Goal: Information Seeking & Learning: Learn about a topic

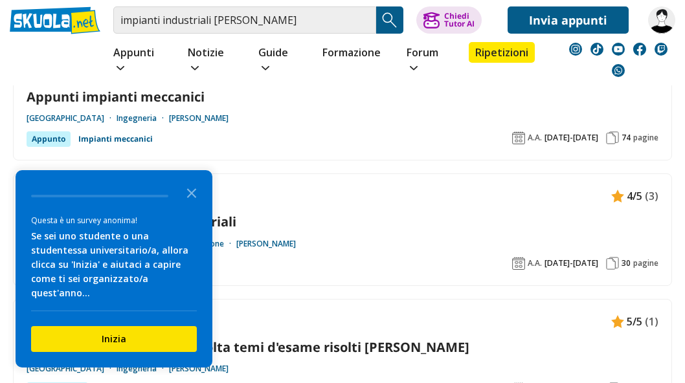
scroll to position [523, 0]
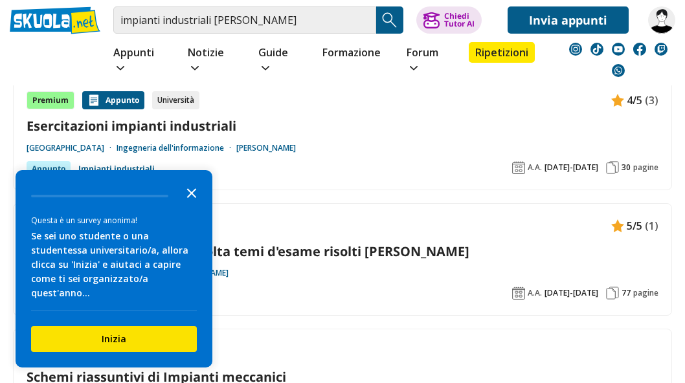
click at [195, 205] on icon "Close the survey" at bounding box center [192, 192] width 26 height 26
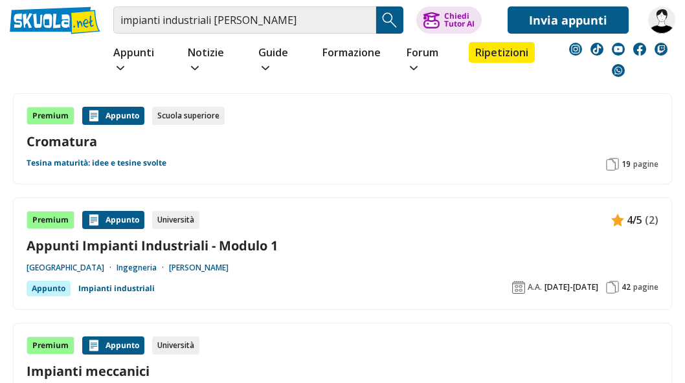
scroll to position [1261, 0]
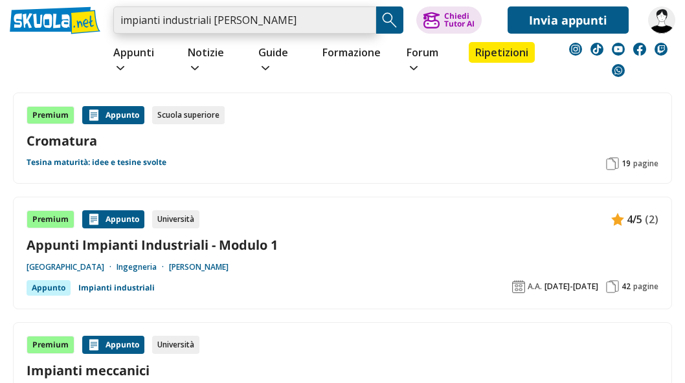
click at [364, 21] on input "impianti industriali vito introna" at bounding box center [244, 19] width 263 height 27
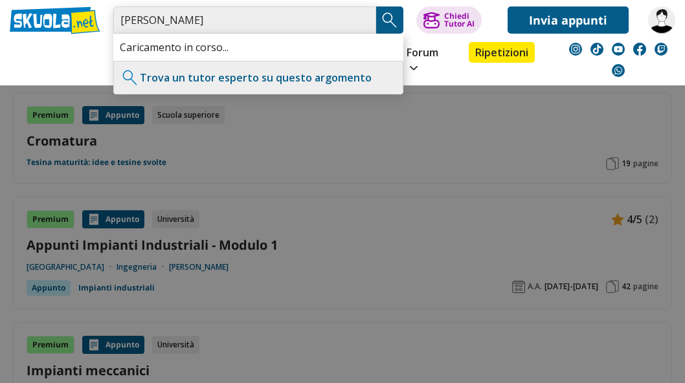
type input "Vito introna"
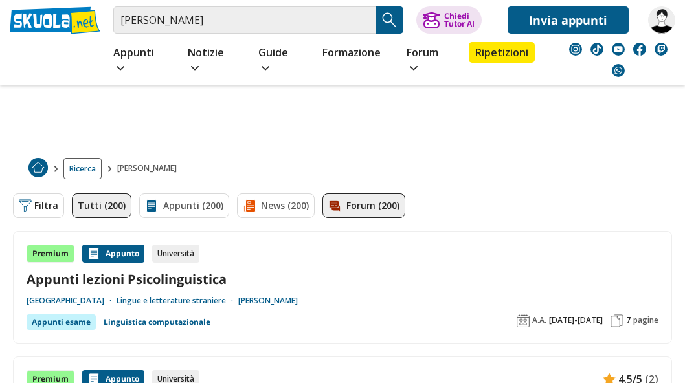
click at [350, 194] on link "Forum (200)" at bounding box center [363, 206] width 83 height 25
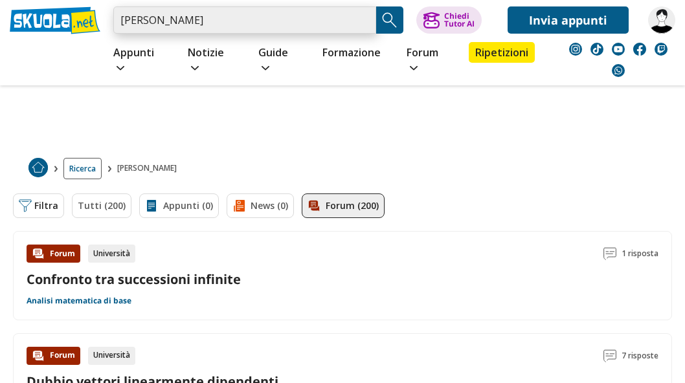
click at [366, 19] on input "[PERSON_NAME]" at bounding box center [244, 19] width 263 height 27
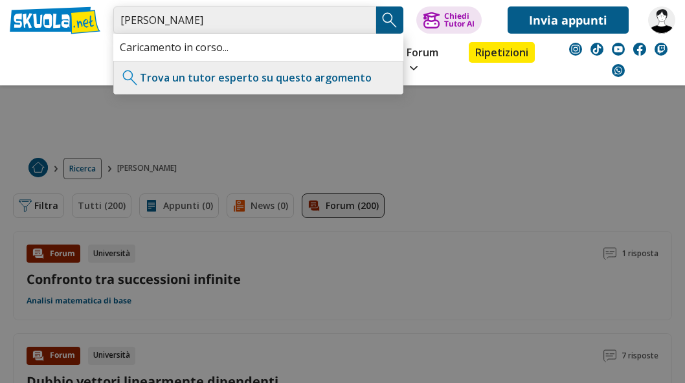
type input "Belisario"
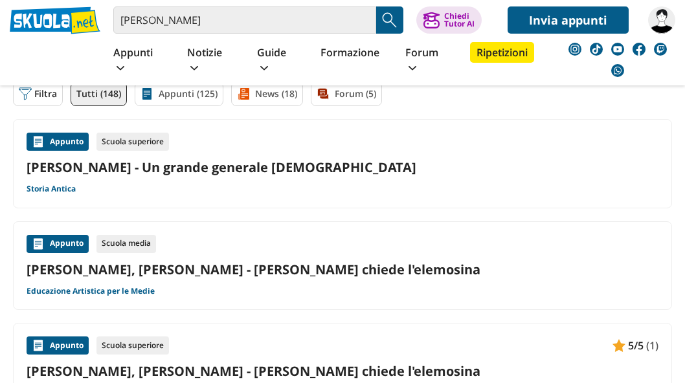
scroll to position [113, 1]
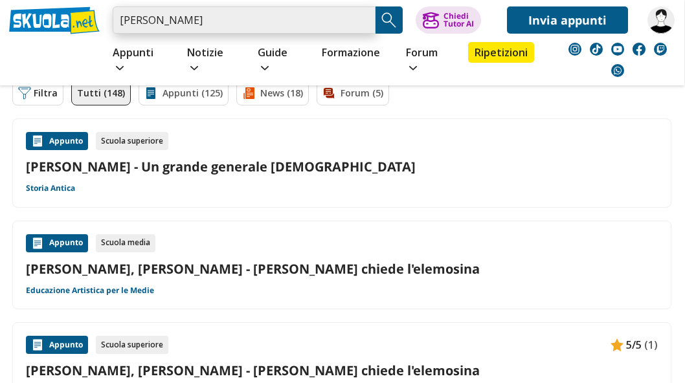
click at [133, 19] on input "belisario" at bounding box center [244, 19] width 263 height 27
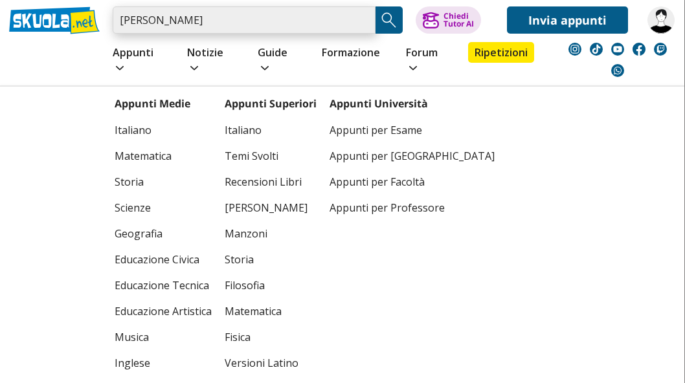
type input "bellisario"
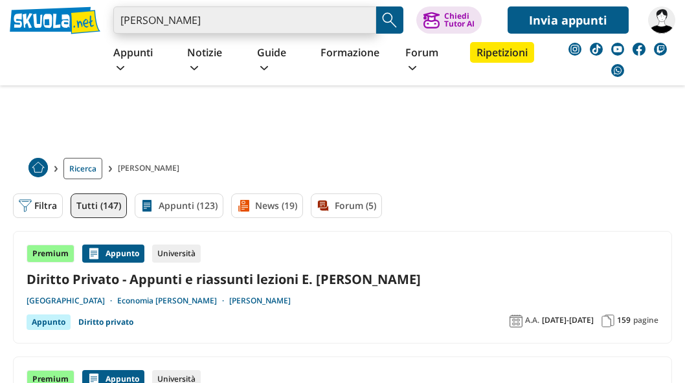
click at [210, 23] on input "bellisario" at bounding box center [244, 19] width 263 height 27
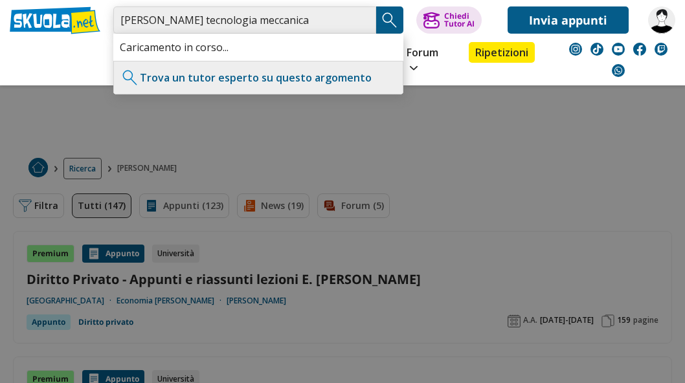
type input "bellisario tecnologia meccanica"
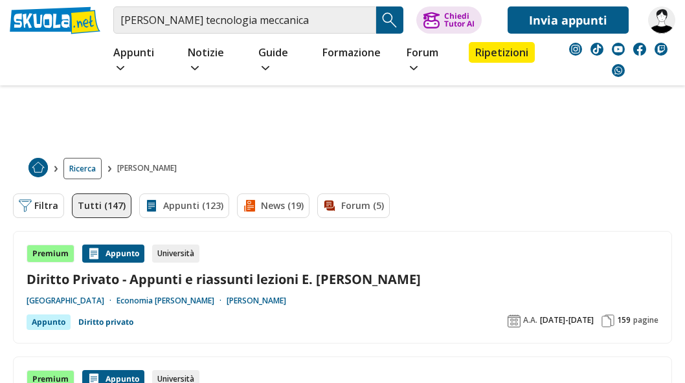
click at [391, 16] on img "Search Button" at bounding box center [389, 19] width 19 height 19
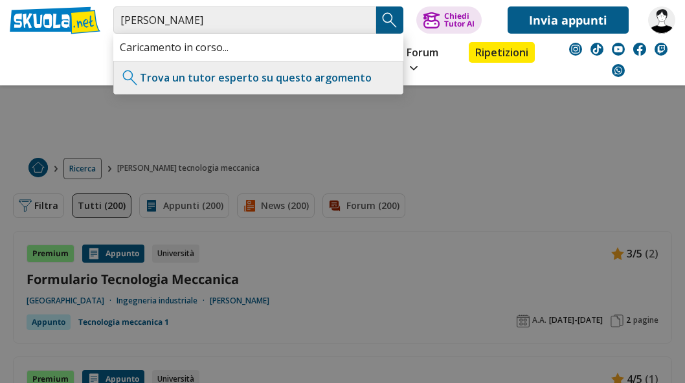
type input "[PERSON_NAME]"
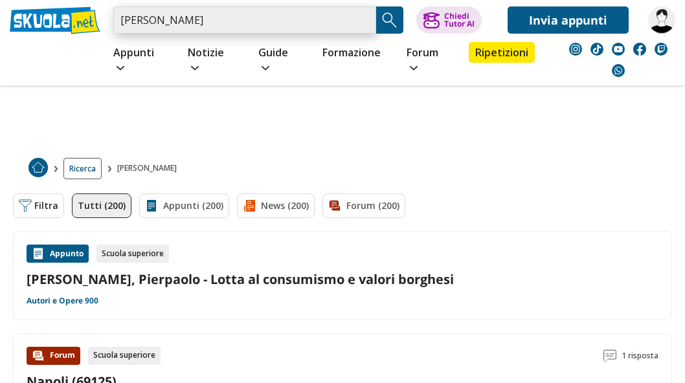
click at [140, 21] on input "pierpaolo valentini" at bounding box center [244, 19] width 263 height 27
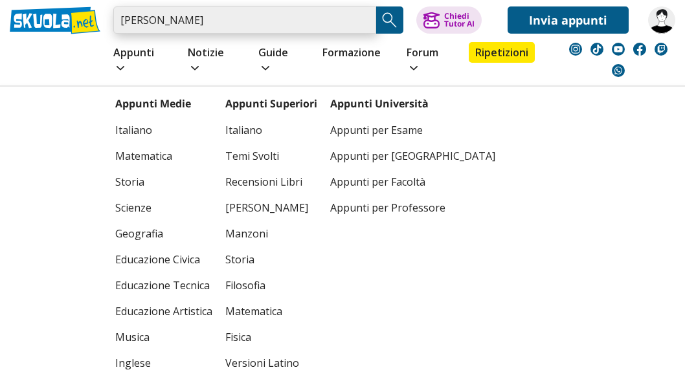
type input "[PERSON_NAME]"
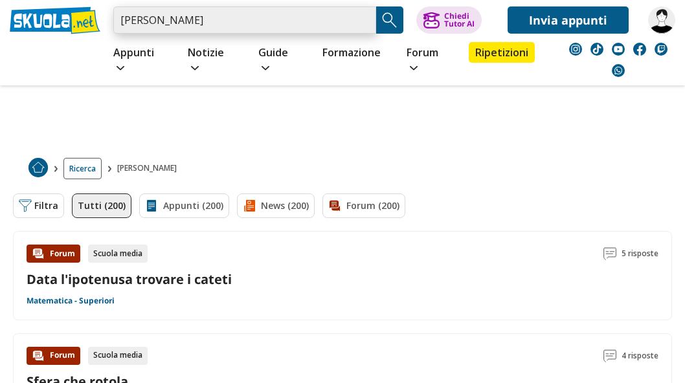
click at [366, 21] on input "[PERSON_NAME]" at bounding box center [244, 19] width 263 height 27
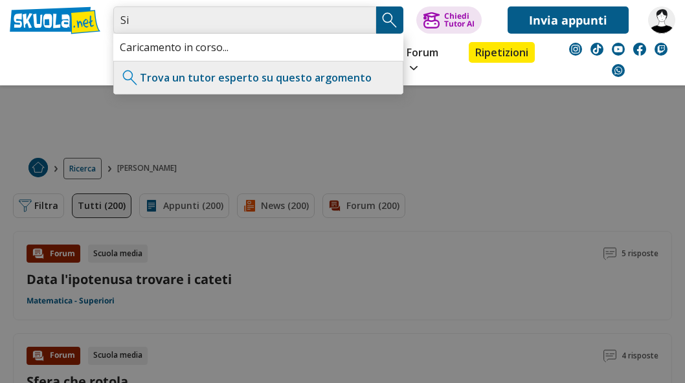
type input "S"
type input "meccanica applicata alle macchine"
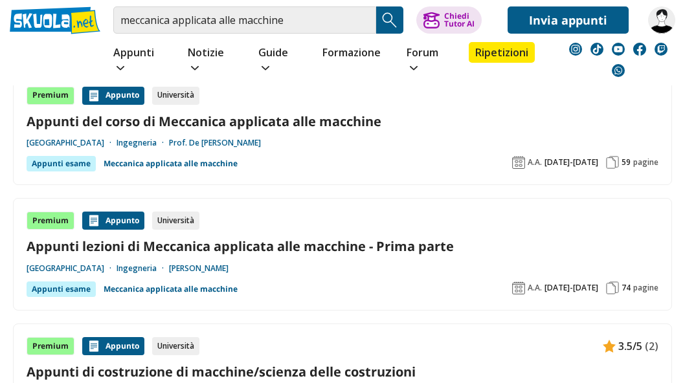
scroll to position [402, 0]
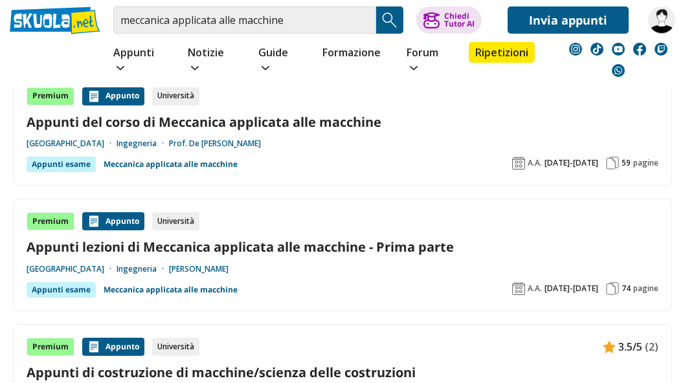
click at [349, 113] on link "Appunti del corso di Meccanica applicata alle macchine" at bounding box center [343, 121] width 632 height 17
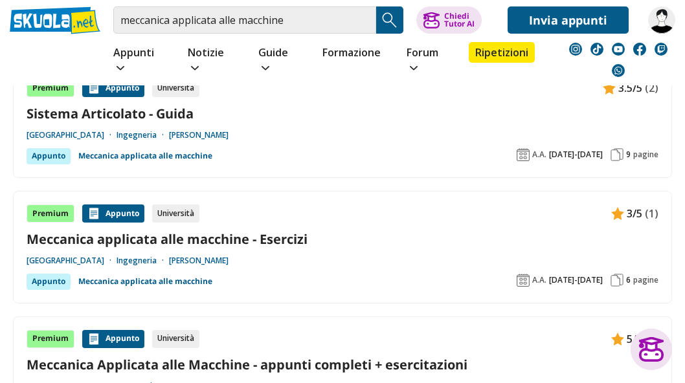
scroll to position [785, 0]
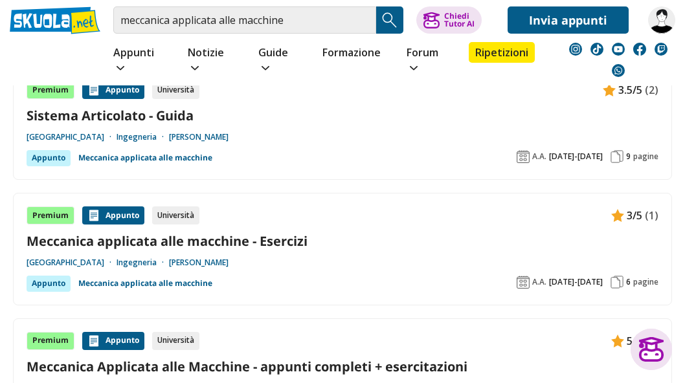
click at [280, 232] on link "Meccanica applicata alle macchine - Esercizi" at bounding box center [343, 240] width 632 height 17
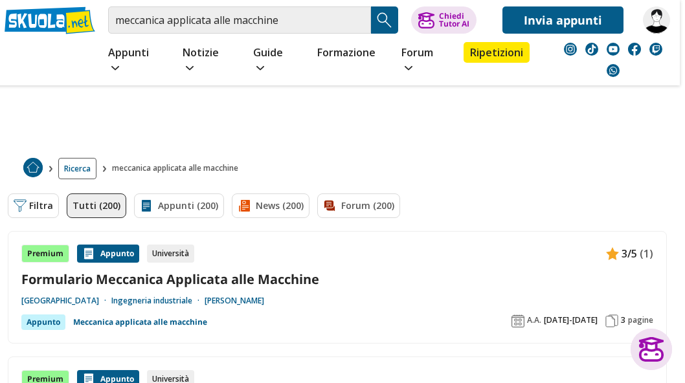
scroll to position [0, 5]
click at [240, 271] on link "Formulario Meccanica Applicata alle Macchine" at bounding box center [337, 279] width 632 height 17
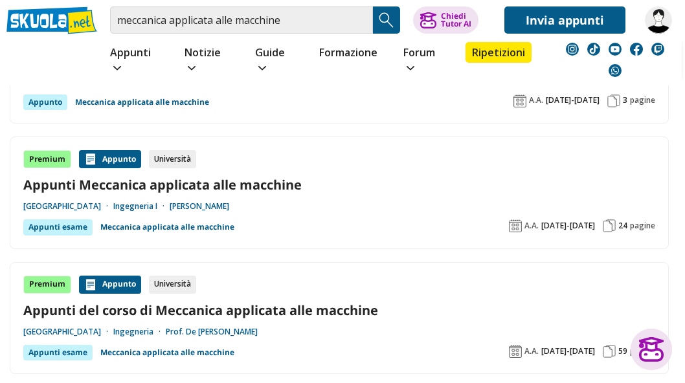
scroll to position [216, 3]
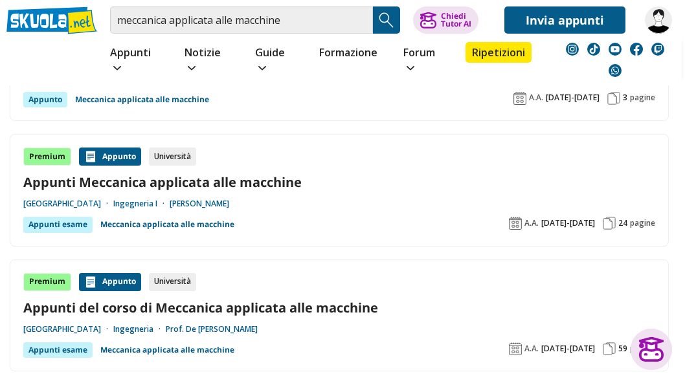
click at [302, 299] on link "Appunti del corso di Meccanica applicata alle macchine" at bounding box center [339, 307] width 632 height 17
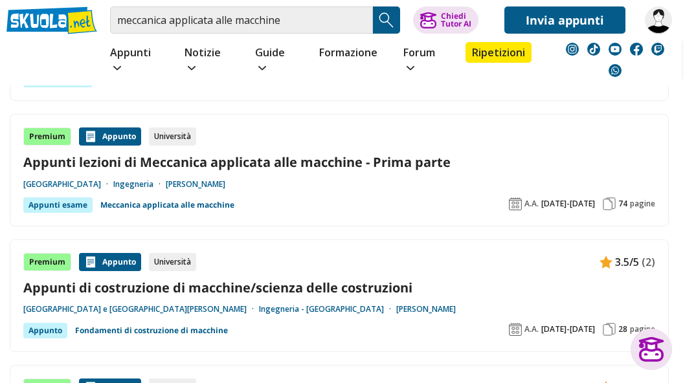
scroll to position [524, 3]
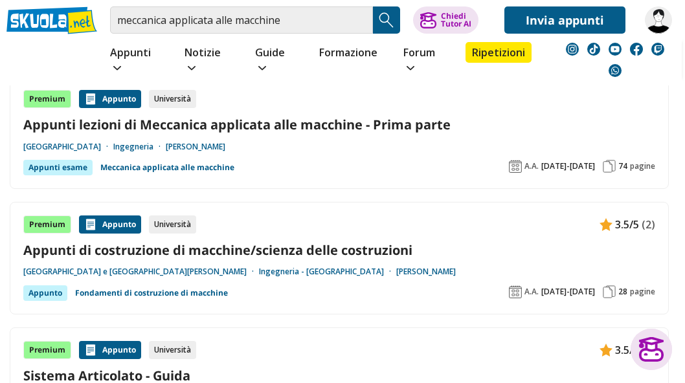
click at [289, 116] on link "Appunti lezioni di Meccanica applicata alle macchine - Prima parte" at bounding box center [339, 124] width 632 height 17
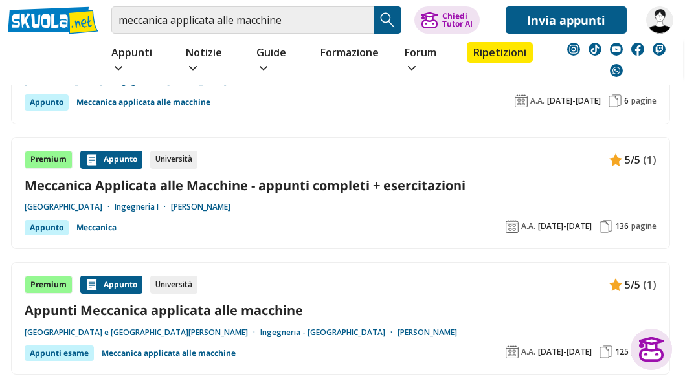
scroll to position [966, 1]
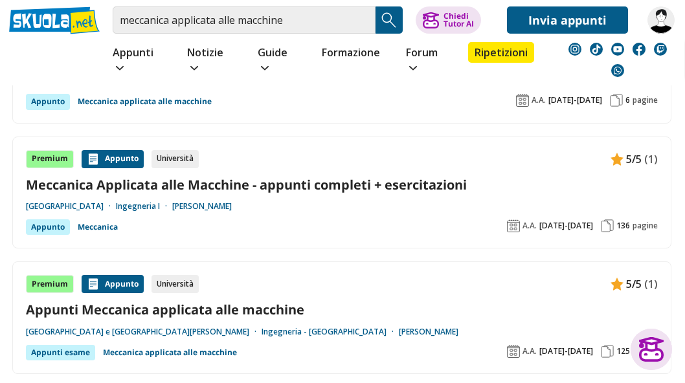
click at [285, 176] on link "Meccanica Applicata alle Macchine - appunti completi + esercitazioni" at bounding box center [342, 184] width 632 height 17
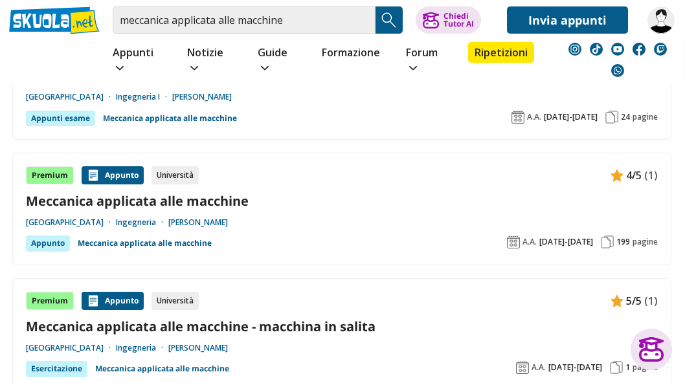
scroll to position [1344, 0]
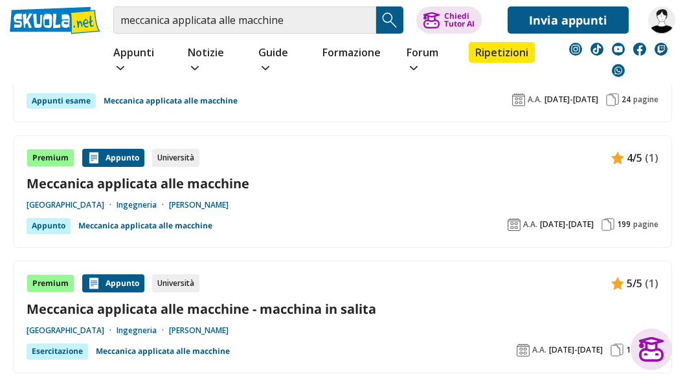
click at [144, 175] on link "Meccanica applicata alle macchine" at bounding box center [343, 183] width 632 height 17
